Goal: Information Seeking & Learning: Learn about a topic

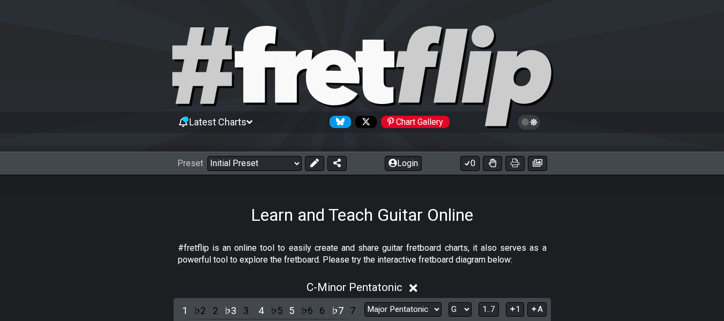
select select "Major Pentatonic"
select select "G"
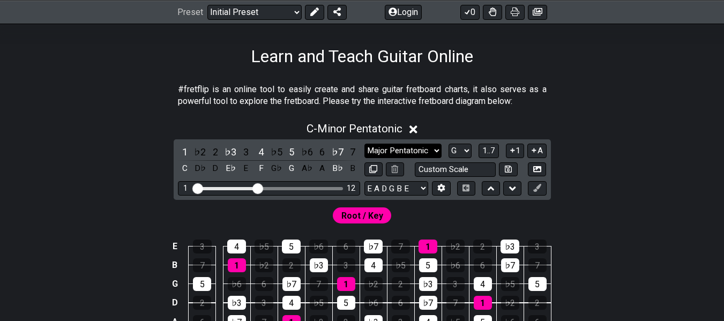
click at [418, 154] on select "Minor Pentatonic Click to edit Minor Pentatonic Major Pentatonic Minor Blues Ma…" at bounding box center [402, 151] width 77 height 14
click at [364, 144] on select "Minor Pentatonic Click to edit Minor Pentatonic Major Pentatonic Minor Blues Ma…" at bounding box center [402, 151] width 77 height 14
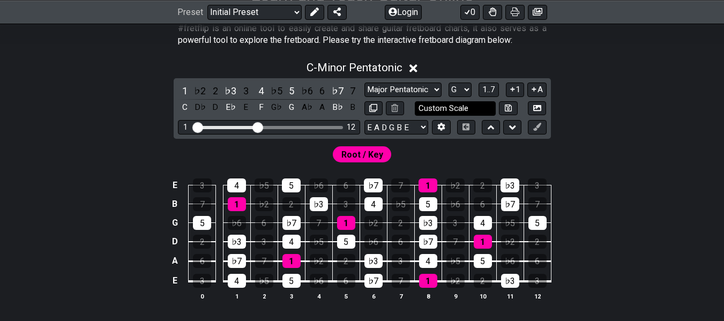
scroll to position [220, 0]
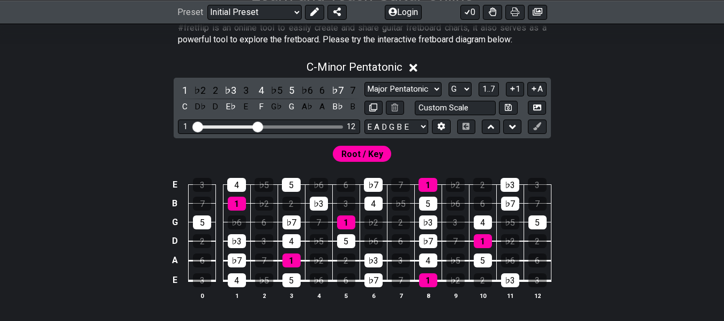
click at [417, 69] on icon at bounding box center [413, 67] width 8 height 11
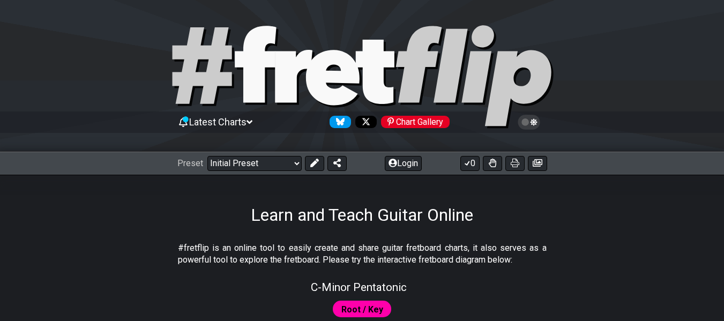
scroll to position [88, 0]
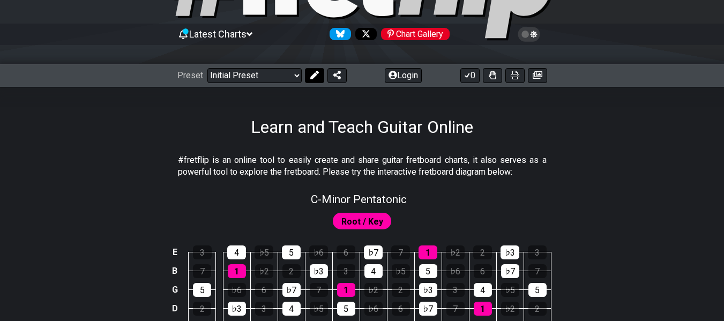
click at [313, 80] on button at bounding box center [314, 75] width 19 height 15
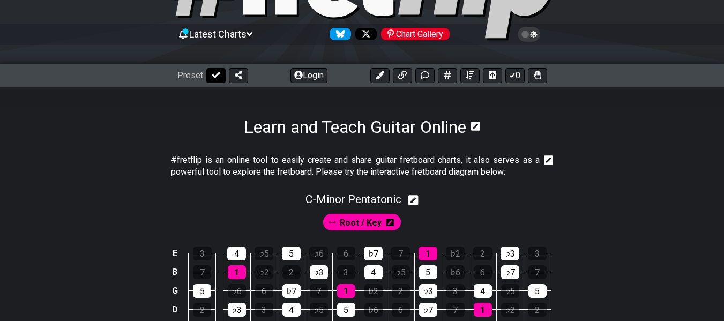
click at [212, 78] on icon at bounding box center [216, 75] width 9 height 9
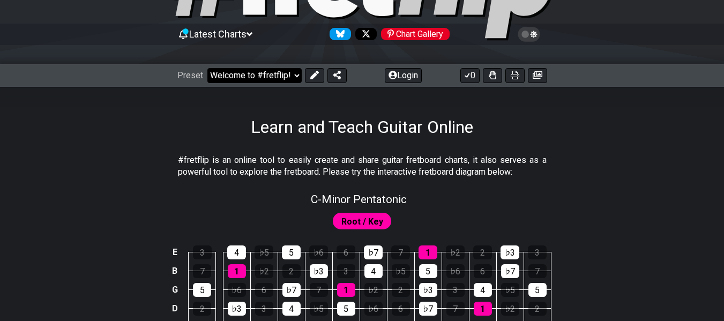
click at [292, 73] on select "Welcome to #fretflip! Initial Preset Custom Preset Minor Pentatonic Major Penta…" at bounding box center [254, 75] width 94 height 15
click at [207, 68] on select "Welcome to #fretflip! Initial Preset Custom Preset Minor Pentatonic Major Penta…" at bounding box center [254, 75] width 94 height 15
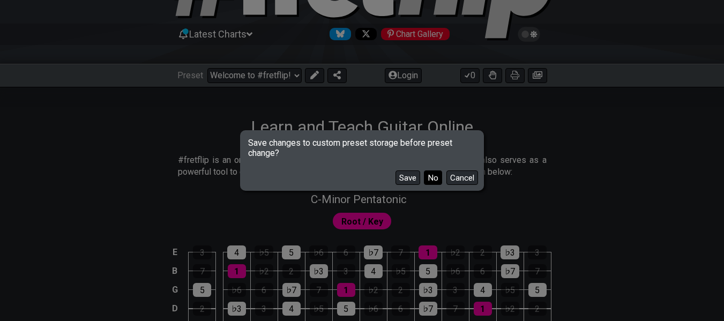
click at [433, 179] on button "No" at bounding box center [433, 177] width 18 height 14
select select "/major-pentatonic"
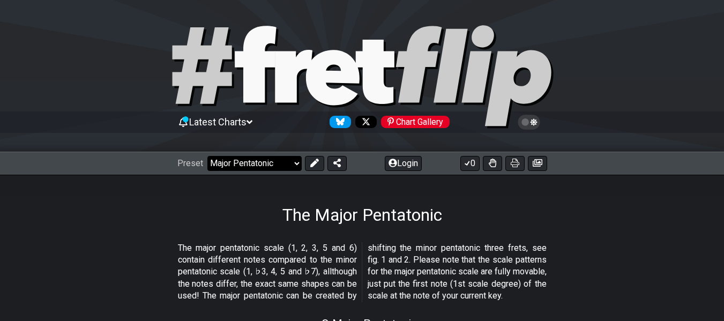
click at [297, 164] on select "Welcome to #fretflip! Initial Preset Custom Preset Minor Pentatonic Major Penta…" at bounding box center [254, 163] width 94 height 15
click at [363, 198] on div "The Major Pentatonic" at bounding box center [362, 200] width 724 height 50
click at [321, 166] on button at bounding box center [314, 163] width 19 height 15
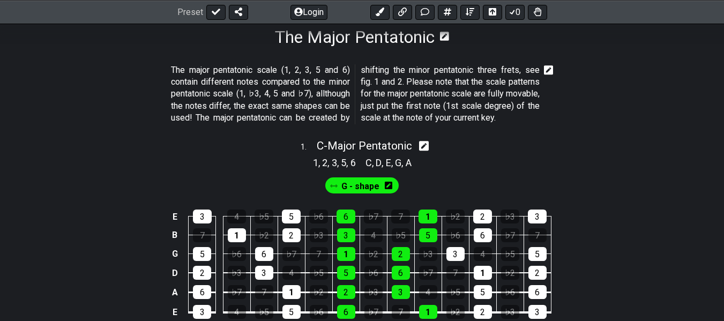
scroll to position [213, 0]
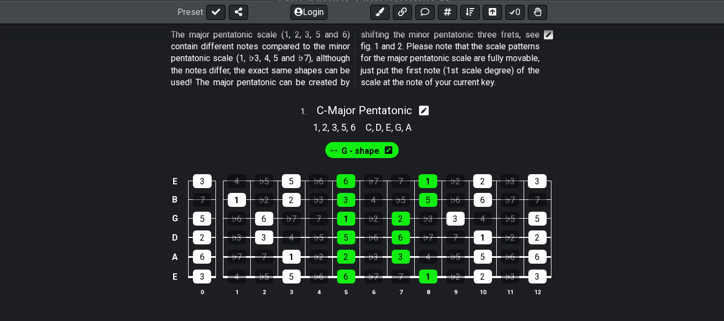
click at [428, 116] on icon at bounding box center [424, 110] width 10 height 11
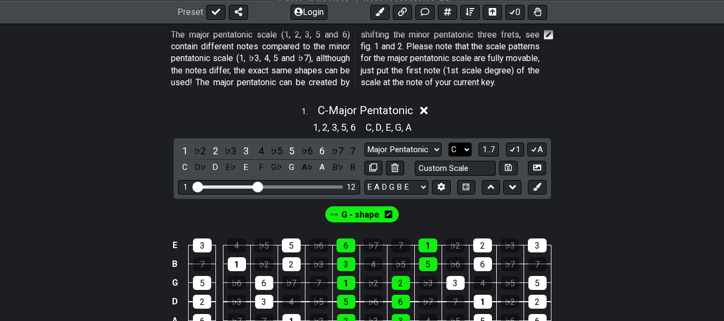
click at [457, 155] on select "A♭ A A♯ B♭ B C C♯ D♭ D D♯ E♭ E F F♯ G♭ G G♯" at bounding box center [459, 149] width 23 height 14
click at [448, 154] on select "A♭ A A♯ B♭ B C C♯ D♭ D D♯ E♭ E F F♯ G♭ G G♯" at bounding box center [459, 149] width 23 height 14
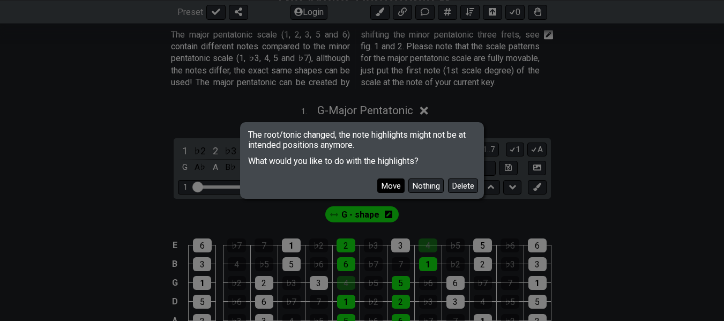
click at [390, 185] on button "Move" at bounding box center [390, 185] width 27 height 14
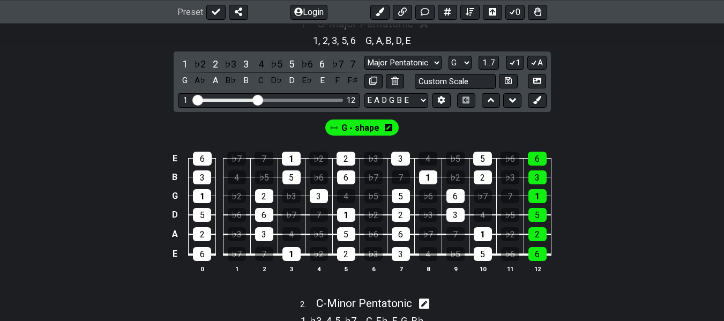
scroll to position [300, 0]
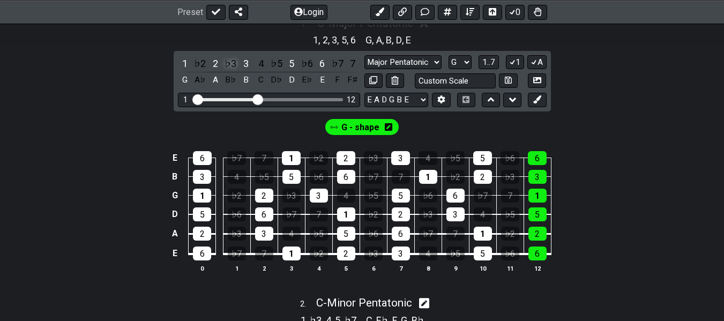
click at [231, 71] on div "♭3" at bounding box center [230, 63] width 14 height 14
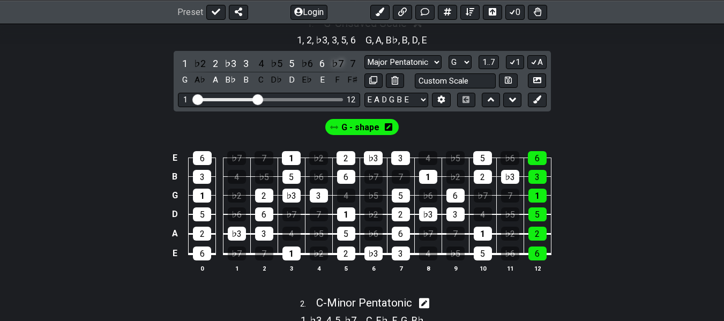
click at [339, 71] on div "♭7" at bounding box center [337, 63] width 14 height 14
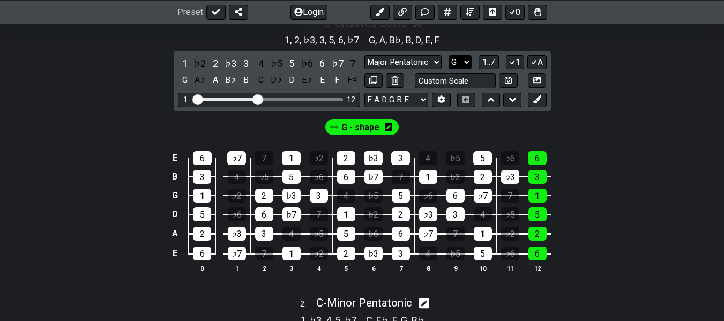
click at [460, 70] on select "A♭ A A♯ B♭ B C C♯ D♭ D D♯ E♭ E F F♯ G♭ G G♯" at bounding box center [459, 62] width 23 height 14
select select "C"
click at [448, 66] on select "A♭ A A♯ B♭ B C C♯ D♭ D D♯ E♭ E F F♯ G♭ G G♯" at bounding box center [459, 62] width 23 height 14
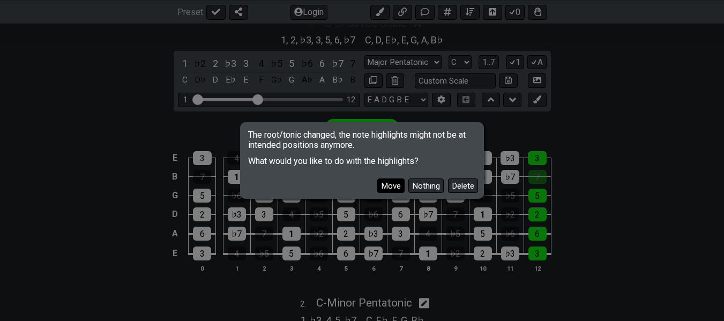
click at [395, 187] on button "Move" at bounding box center [390, 185] width 27 height 14
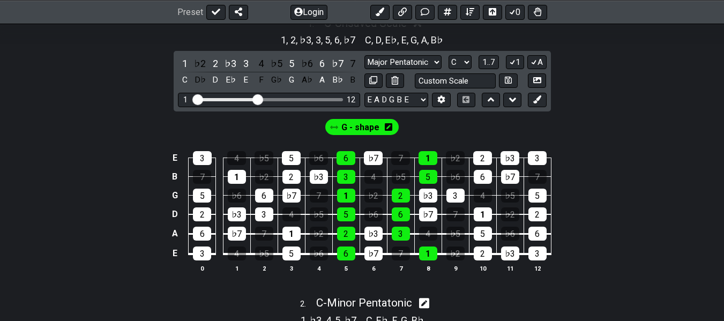
click at [377, 135] on span "G - shape" at bounding box center [360, 127] width 38 height 16
click at [386, 131] on icon at bounding box center [386, 127] width 7 height 9
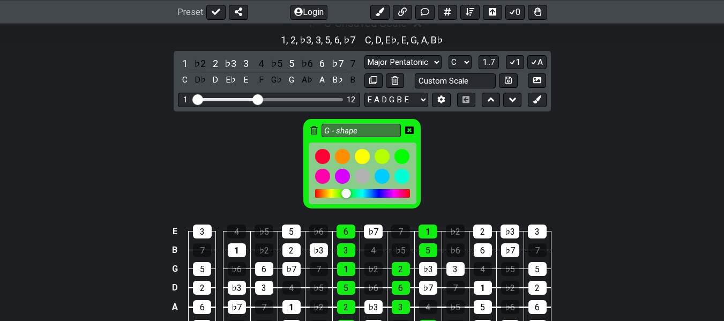
click at [312, 134] on icon at bounding box center [313, 130] width 7 height 9
